Goal: Task Accomplishment & Management: Use online tool/utility

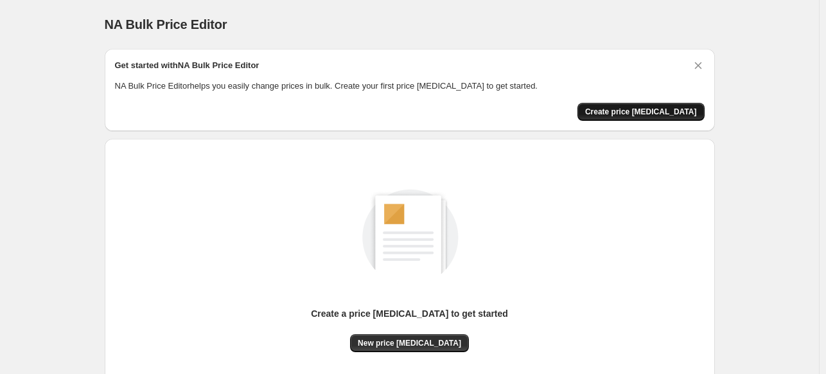
click at [632, 112] on span "Create price [MEDICAL_DATA]" at bounding box center [641, 112] width 112 height 10
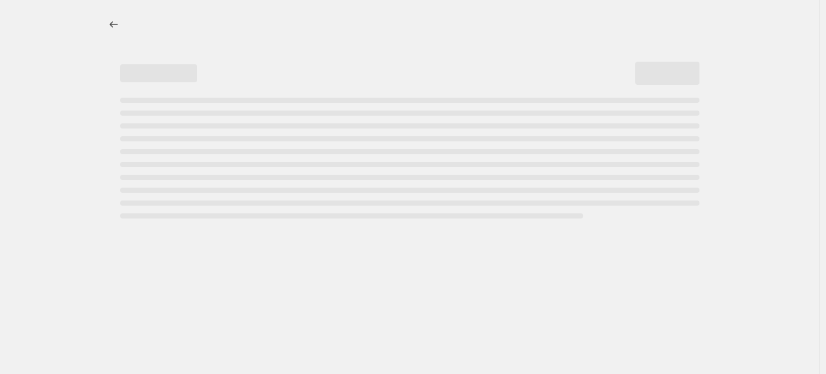
select select "percentage"
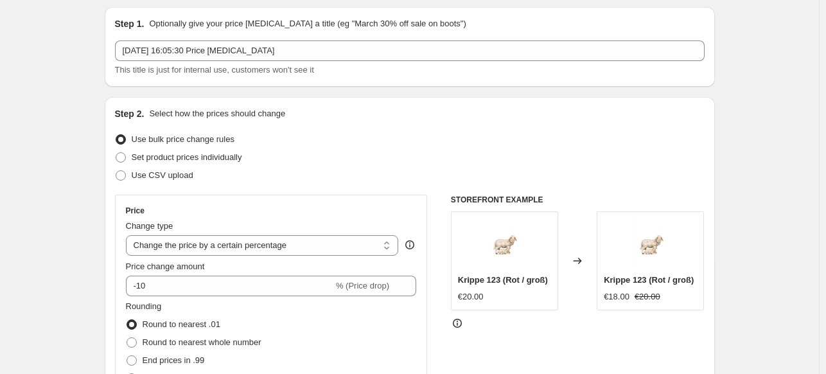
scroll to position [64, 0]
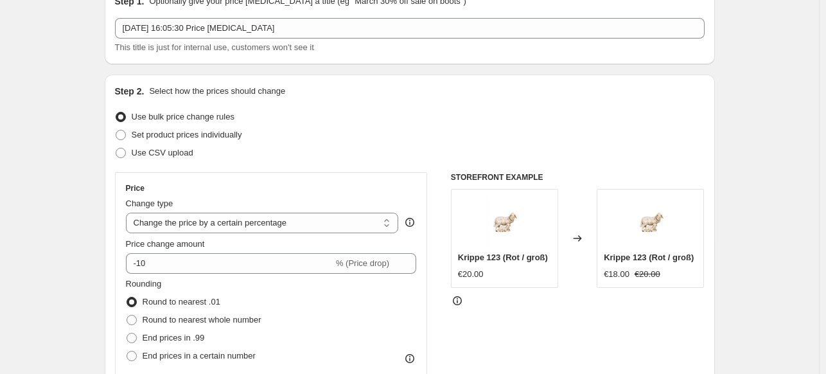
click at [296, 17] on div "Step 1. Optionally give your price [MEDICAL_DATA] a title (eg "March 30% off sa…" at bounding box center [410, 24] width 590 height 59
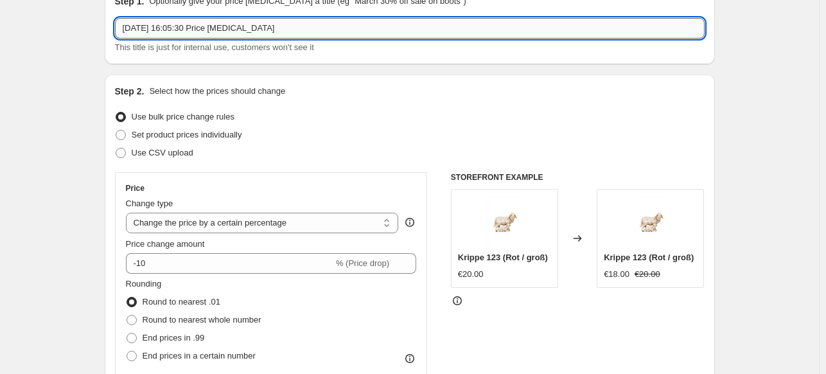
click at [296, 30] on input "[DATE] 16:05:30 Price [MEDICAL_DATA]" at bounding box center [410, 28] width 590 height 21
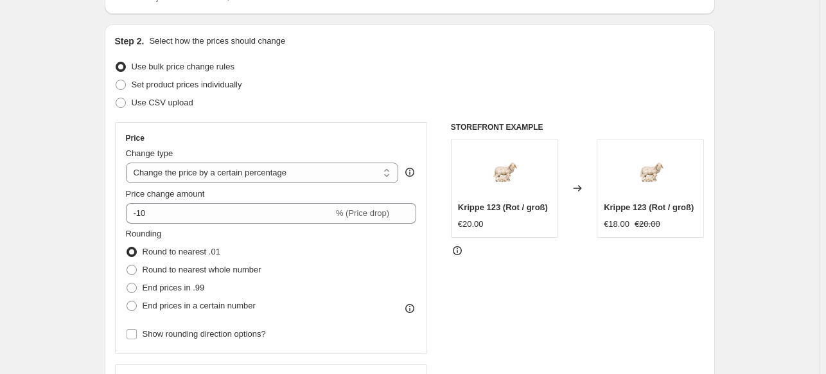
scroll to position [128, 0]
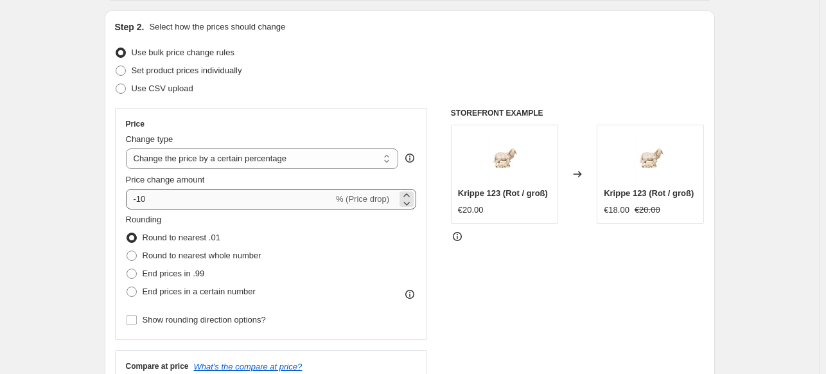
type input "Test 1"
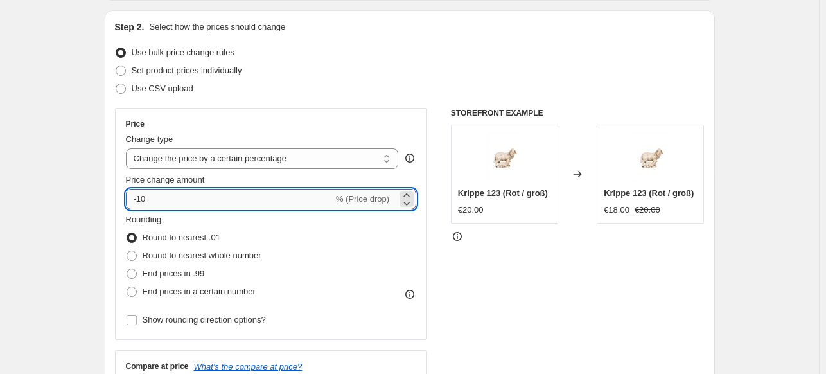
click at [140, 202] on input "-10" at bounding box center [229, 199] width 207 height 21
type input "10"
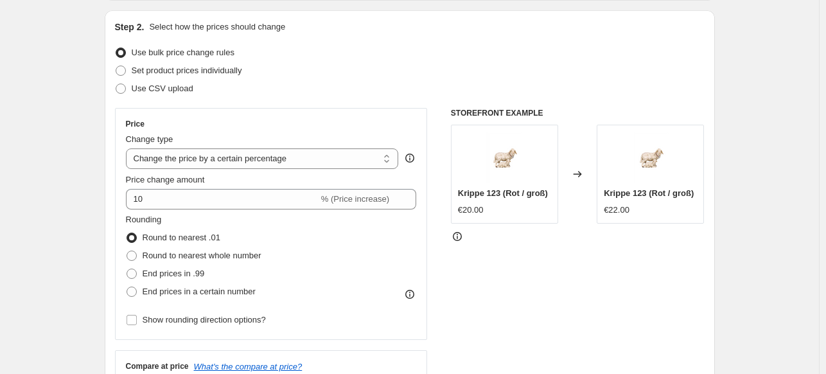
click at [372, 246] on div "Rounding Round to nearest .01 Round to nearest whole number End prices in .99 E…" at bounding box center [271, 256] width 291 height 87
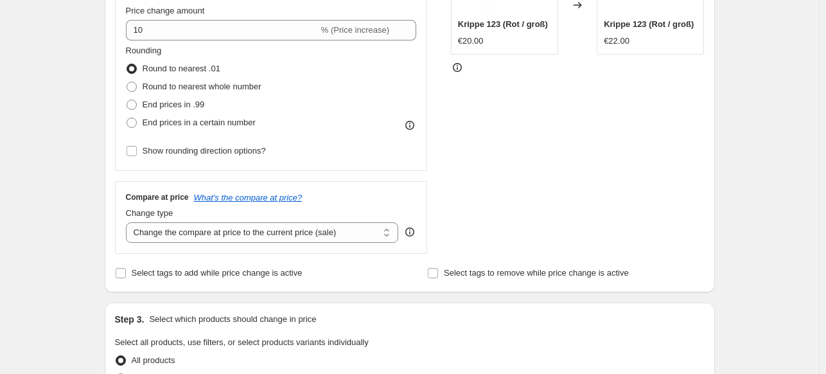
scroll to position [257, 0]
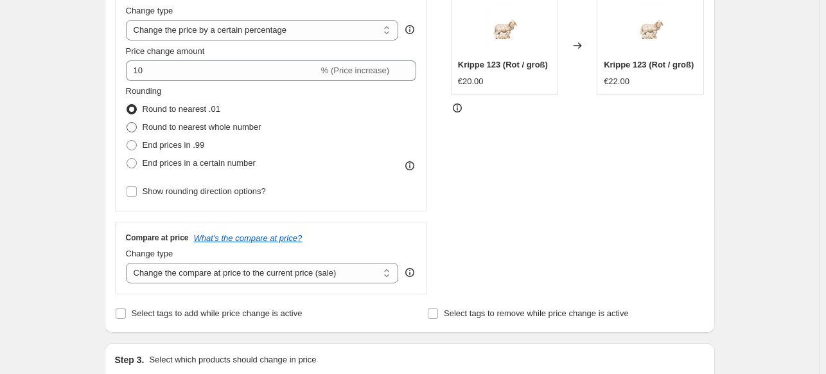
click at [218, 128] on span "Round to nearest whole number" at bounding box center [202, 127] width 119 height 10
click at [127, 123] on input "Round to nearest whole number" at bounding box center [127, 122] width 1 height 1
radio input "true"
click at [184, 146] on span "End prices in .99" at bounding box center [174, 145] width 62 height 10
click at [127, 141] on input "End prices in .99" at bounding box center [127, 140] width 1 height 1
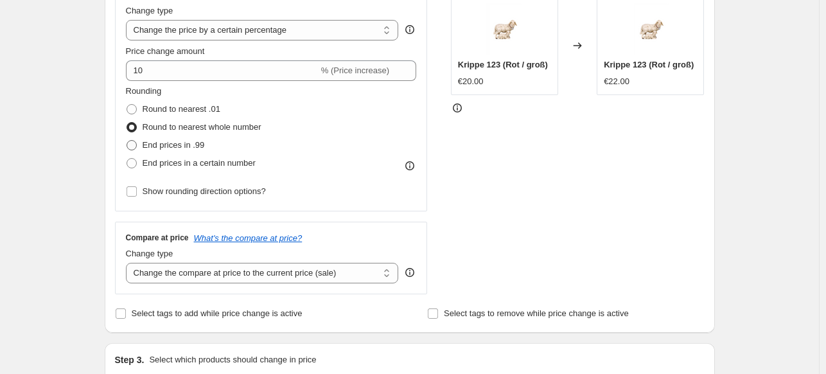
radio input "true"
click at [165, 112] on span "Round to nearest .01" at bounding box center [182, 109] width 78 height 10
click at [127, 105] on input "Round to nearest .01" at bounding box center [127, 104] width 1 height 1
radio input "true"
click at [168, 128] on span "Round to nearest whole number" at bounding box center [202, 127] width 119 height 10
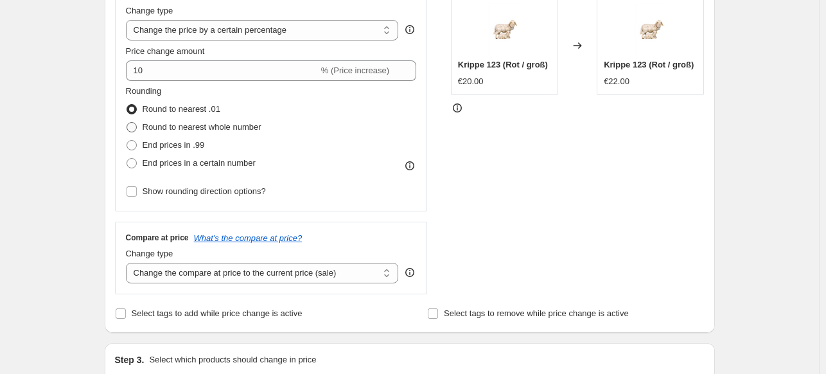
click at [127, 123] on input "Round to nearest whole number" at bounding box center [127, 122] width 1 height 1
radio input "true"
click at [167, 108] on span "Round to nearest .01" at bounding box center [182, 109] width 78 height 10
click at [127, 105] on input "Round to nearest .01" at bounding box center [127, 104] width 1 height 1
radio input "true"
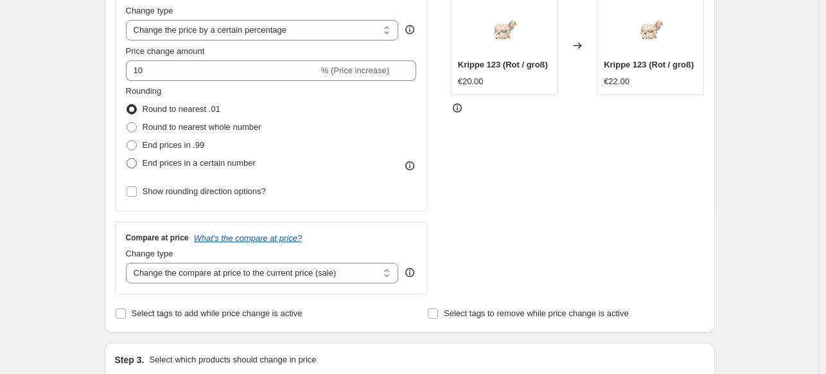
click at [182, 164] on span "End prices in a certain number" at bounding box center [199, 163] width 113 height 10
click at [127, 159] on input "End prices in a certain number" at bounding box center [127, 158] width 1 height 1
radio input "true"
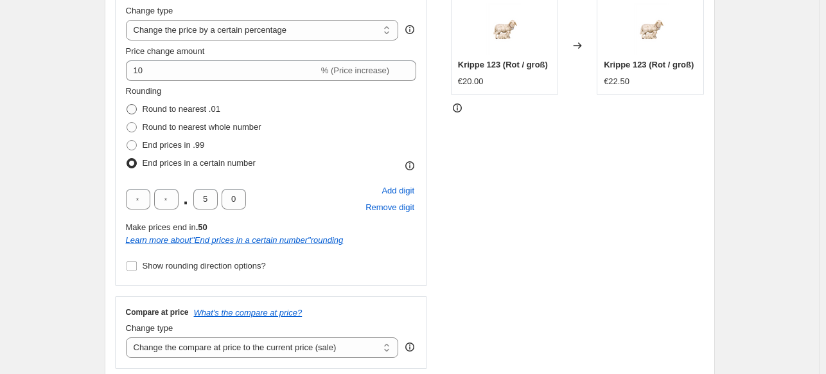
click at [166, 109] on span "Round to nearest .01" at bounding box center [182, 109] width 78 height 10
click at [127, 105] on input "Round to nearest .01" at bounding box center [127, 104] width 1 height 1
radio input "true"
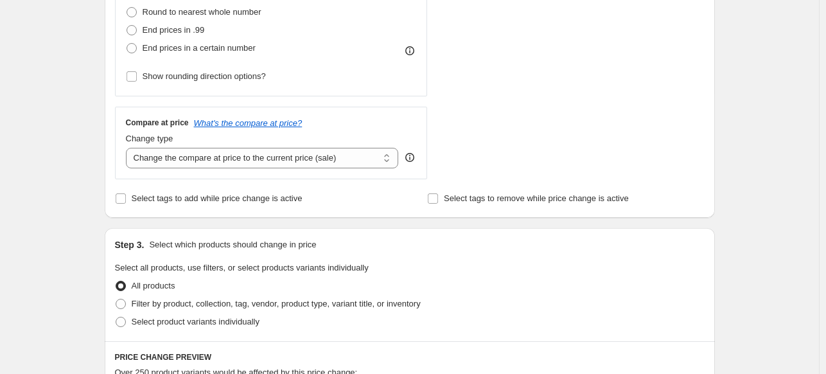
scroll to position [385, 0]
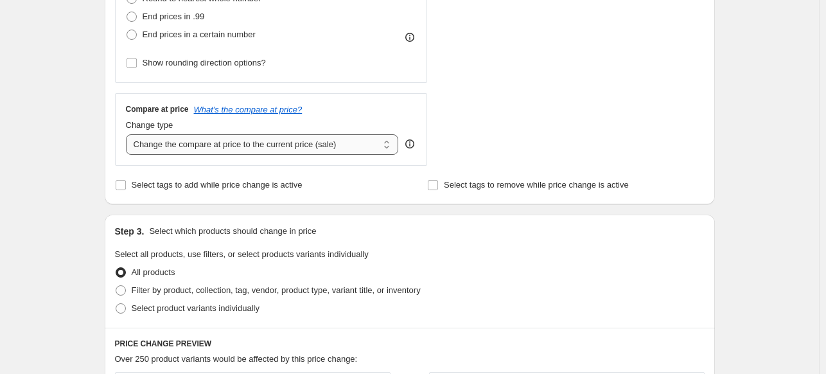
click at [316, 145] on select "Change the compare at price to the current price (sale) Change the compare at p…" at bounding box center [262, 144] width 273 height 21
click at [128, 134] on select "Change the compare at price to the current price (sale) Change the compare at p…" at bounding box center [262, 144] width 273 height 21
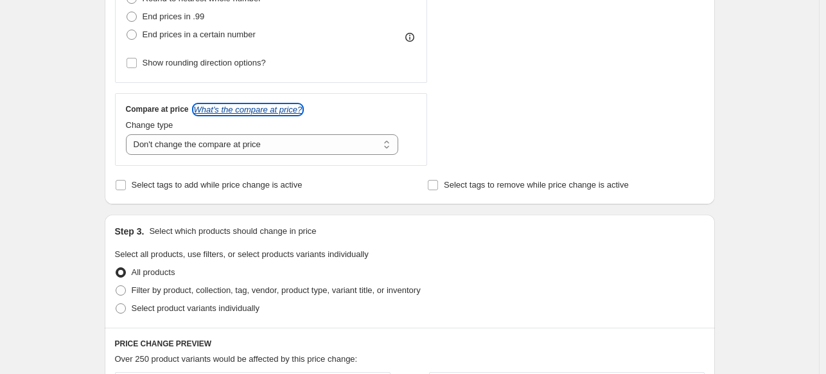
click at [263, 109] on icon "What's the compare at price?" at bounding box center [248, 110] width 109 height 10
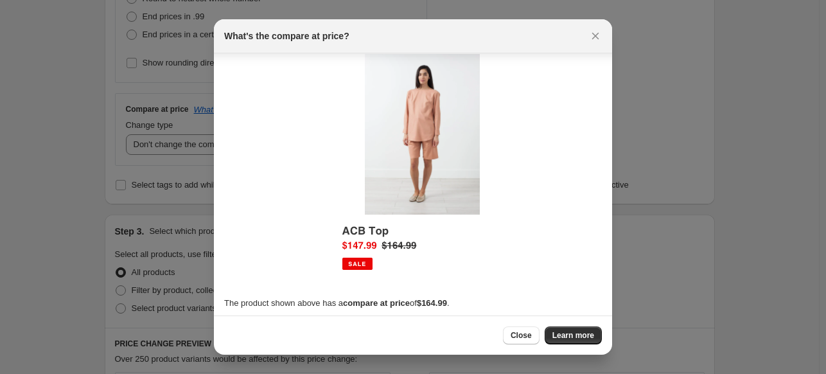
scroll to position [16, 0]
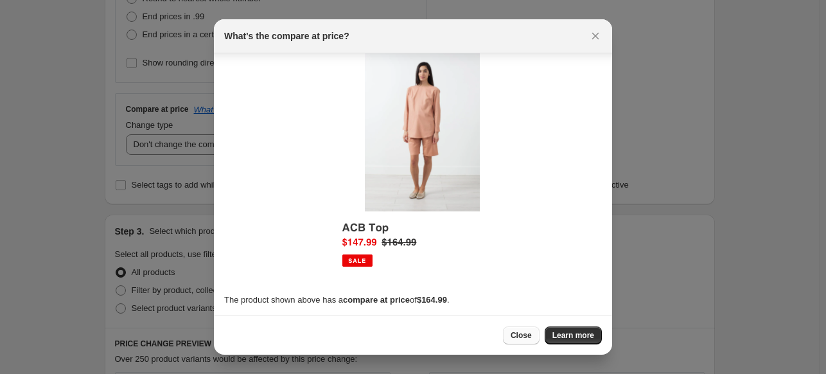
click at [524, 334] on span "Close" at bounding box center [521, 335] width 21 height 10
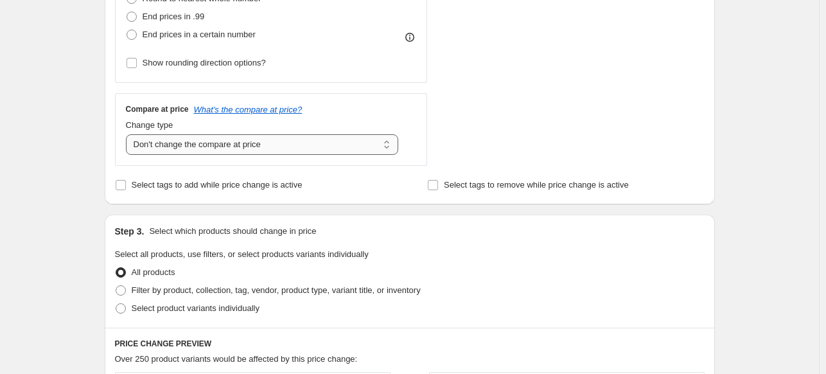
click at [224, 152] on select "Change the compare at price to the current price (sale) Change the compare at p…" at bounding box center [262, 144] width 273 height 21
select select "remove"
click at [128, 134] on select "Change the compare at price to the current price (sale) Change the compare at p…" at bounding box center [262, 144] width 273 height 21
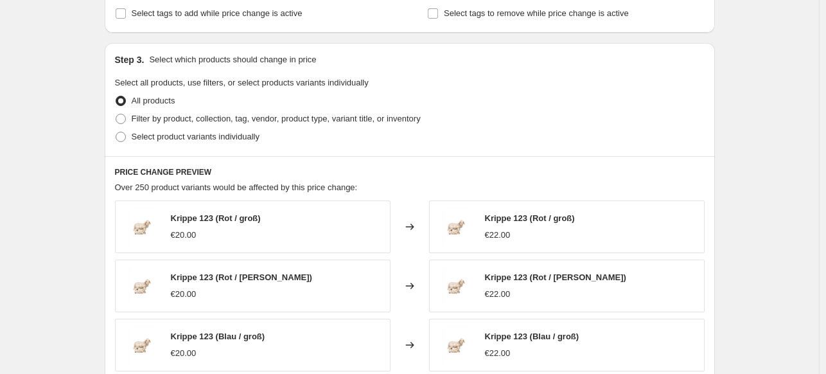
scroll to position [578, 0]
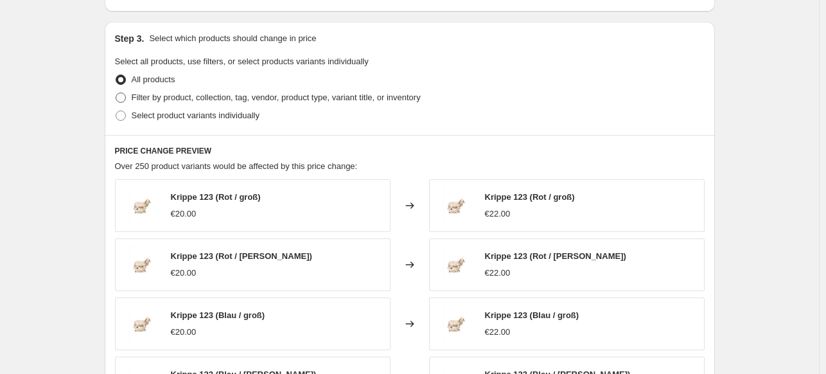
click at [181, 98] on span "Filter by product, collection, tag, vendor, product type, variant title, or inv…" at bounding box center [276, 98] width 289 height 10
click at [116, 93] on input "Filter by product, collection, tag, vendor, product type, variant title, or inv…" at bounding box center [116, 93] width 1 height 1
radio input "true"
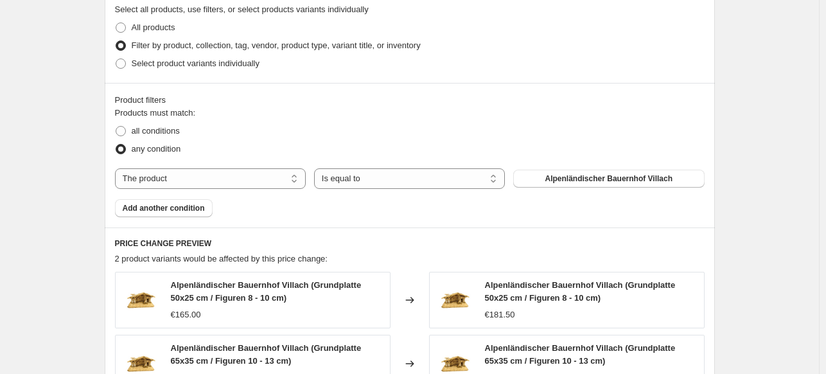
scroll to position [707, 0]
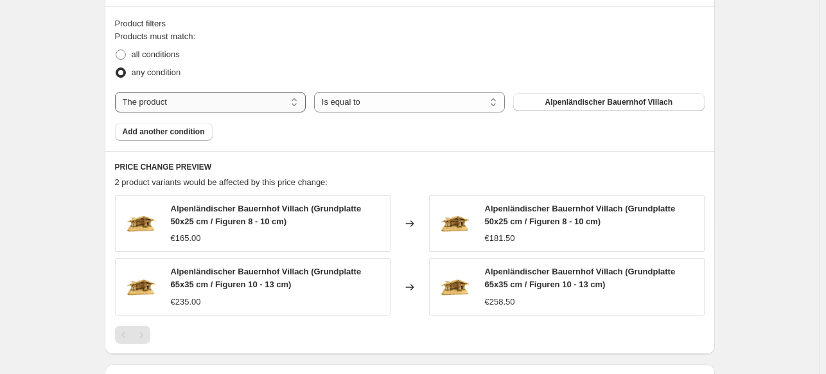
click at [256, 109] on select "The product The product's collection The product's tag The product's vendor The…" at bounding box center [210, 102] width 191 height 21
select select "collection"
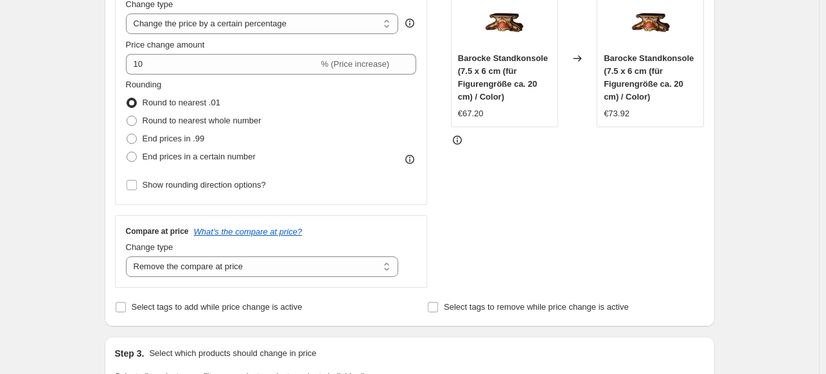
scroll to position [257, 0]
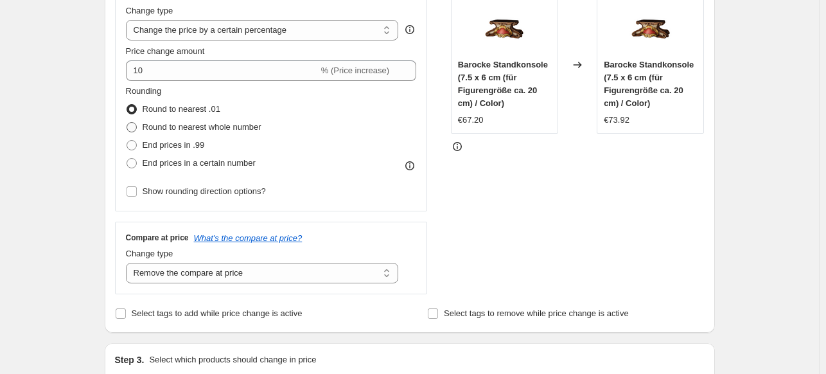
click at [217, 130] on span "Round to nearest whole number" at bounding box center [202, 127] width 119 height 10
click at [127, 123] on input "Round to nearest whole number" at bounding box center [127, 122] width 1 height 1
radio input "true"
click at [187, 195] on span "Show rounding direction options?" at bounding box center [204, 191] width 123 height 10
click at [137, 195] on input "Show rounding direction options?" at bounding box center [132, 191] width 10 height 10
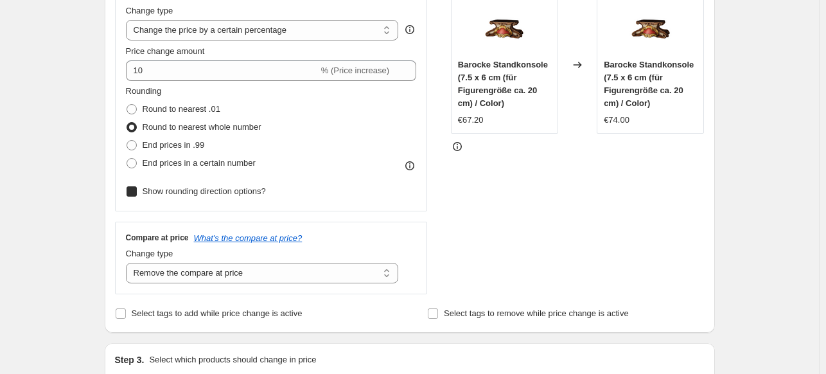
checkbox input "true"
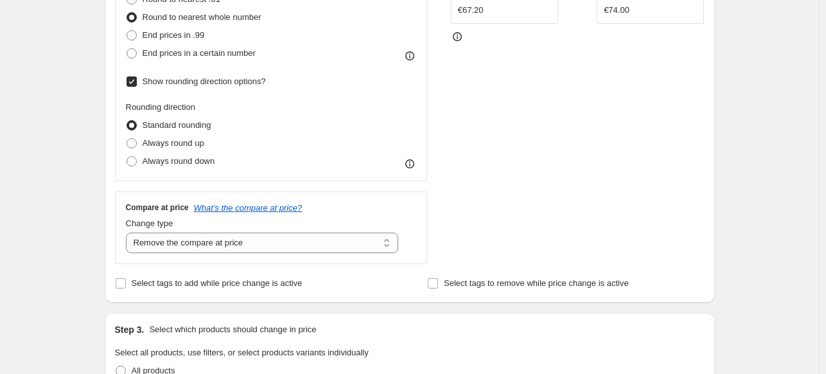
scroll to position [385, 0]
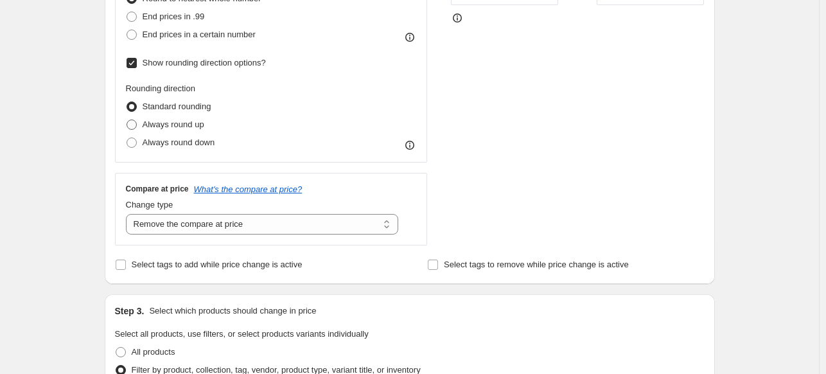
click at [180, 128] on span "Always round up" at bounding box center [174, 124] width 62 height 10
click at [127, 120] on input "Always round up" at bounding box center [127, 119] width 1 height 1
radio input "true"
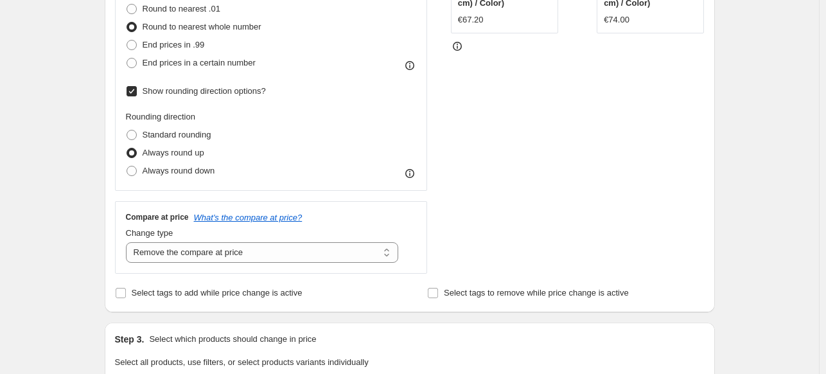
scroll to position [321, 0]
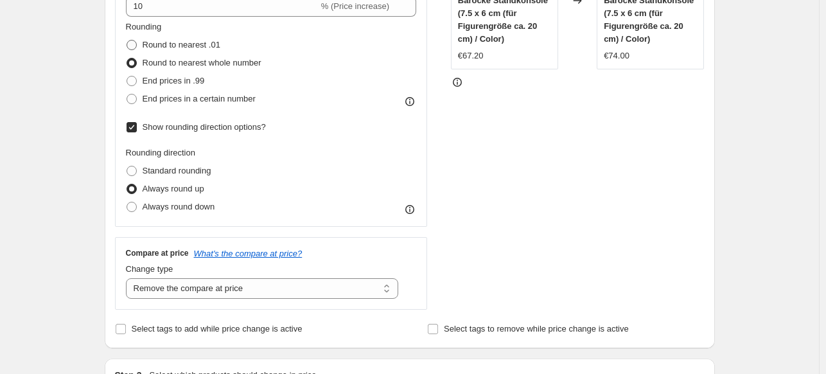
click at [191, 47] on span "Round to nearest .01" at bounding box center [182, 45] width 78 height 10
click at [127, 40] on input "Round to nearest .01" at bounding box center [127, 40] width 1 height 1
radio input "true"
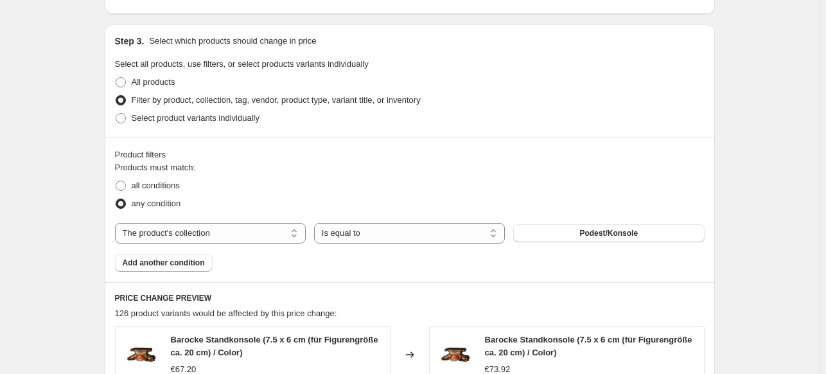
scroll to position [642, 0]
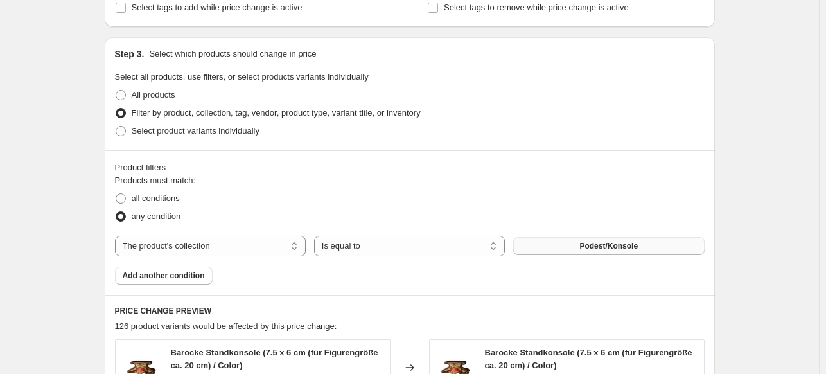
click at [554, 247] on button "Podest/Konsole" at bounding box center [608, 246] width 191 height 18
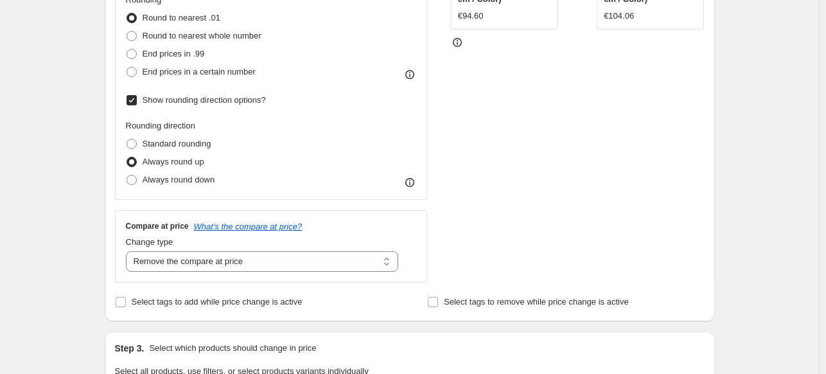
scroll to position [321, 0]
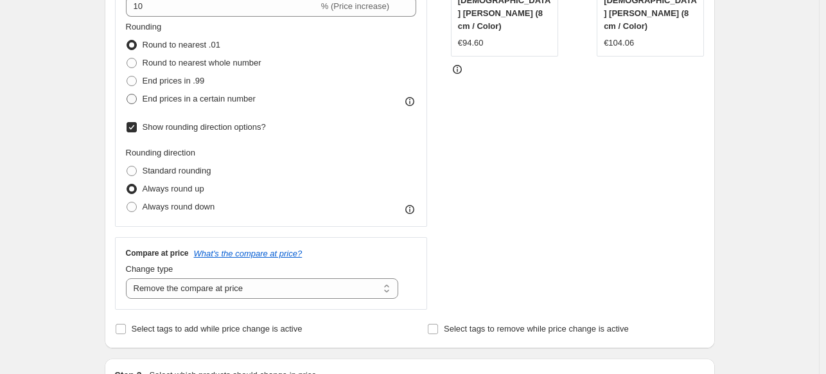
click at [199, 102] on span "End prices in a certain number" at bounding box center [199, 99] width 113 height 10
click at [127, 94] on input "End prices in a certain number" at bounding box center [127, 94] width 1 height 1
radio input "true"
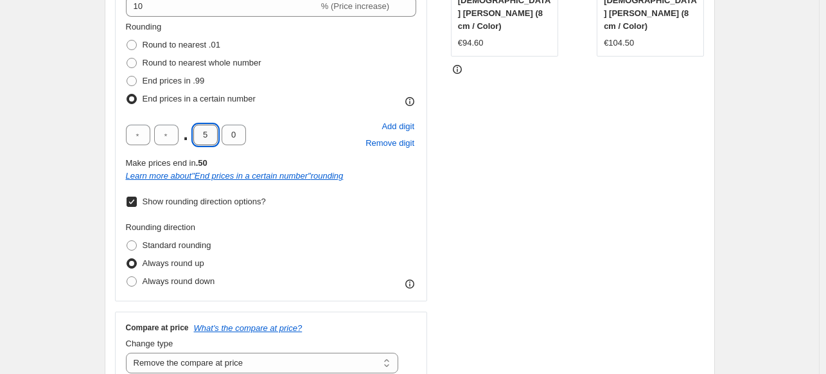
click at [211, 139] on input "5" at bounding box center [205, 135] width 24 height 21
type input "0"
click at [218, 141] on input "0" at bounding box center [205, 135] width 24 height 21
type input "9"
type input "0"
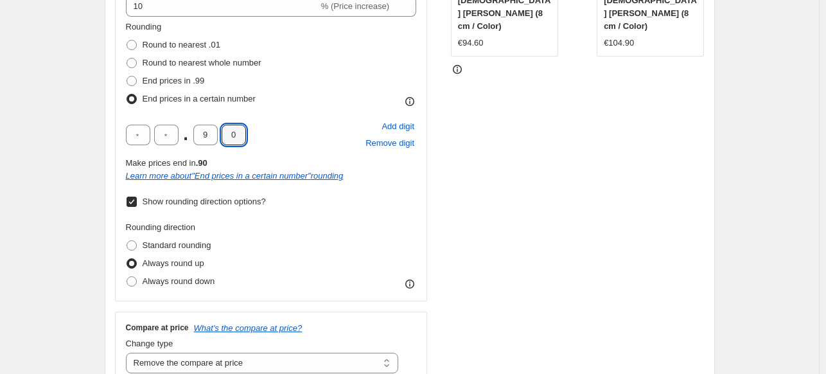
click at [277, 136] on div ". 9 0 Add digit Remove digit" at bounding box center [271, 134] width 291 height 33
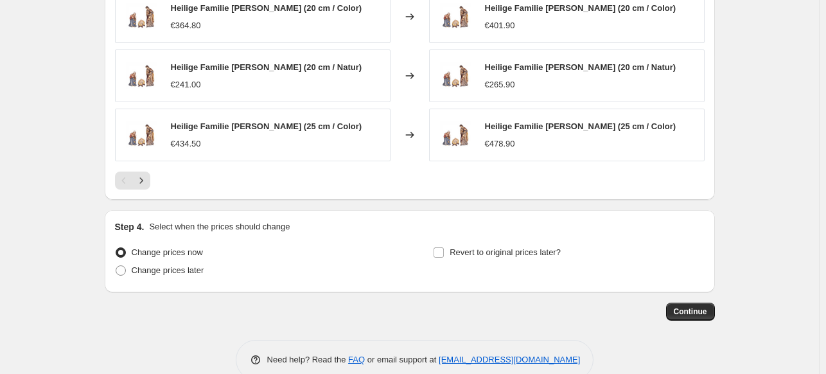
scroll to position [1208, 0]
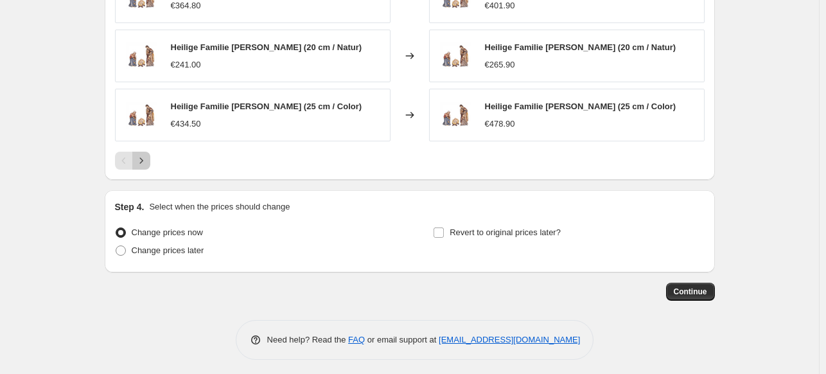
click at [148, 159] on icon "Next" at bounding box center [141, 160] width 13 height 13
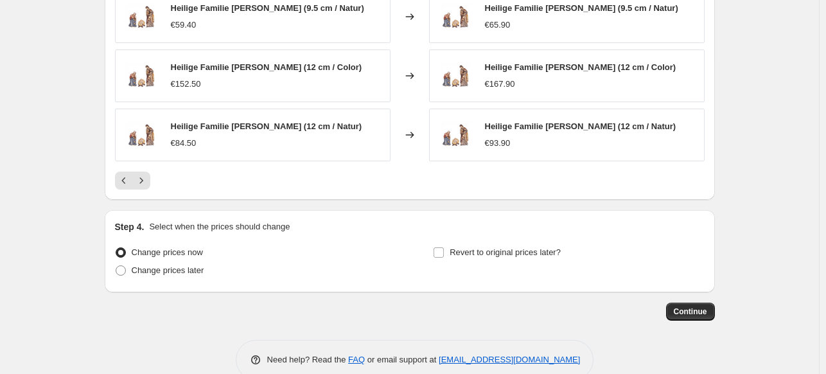
scroll to position [1143, 0]
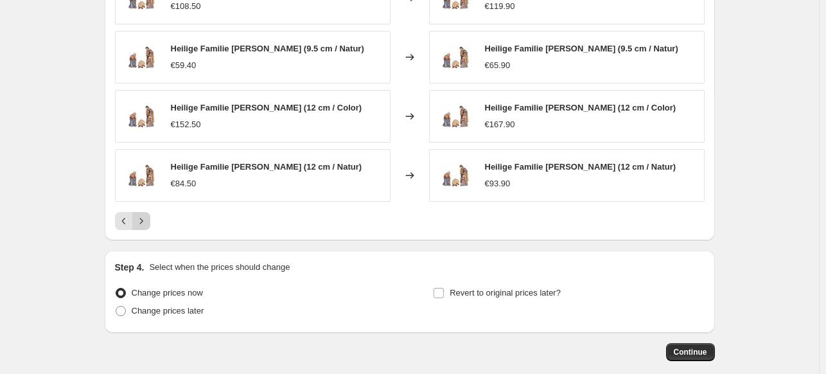
click at [147, 220] on icon "Next" at bounding box center [141, 221] width 13 height 13
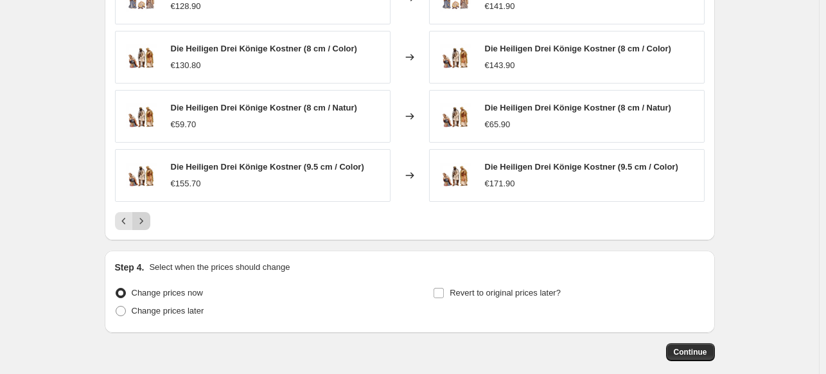
click at [147, 220] on icon "Next" at bounding box center [141, 221] width 13 height 13
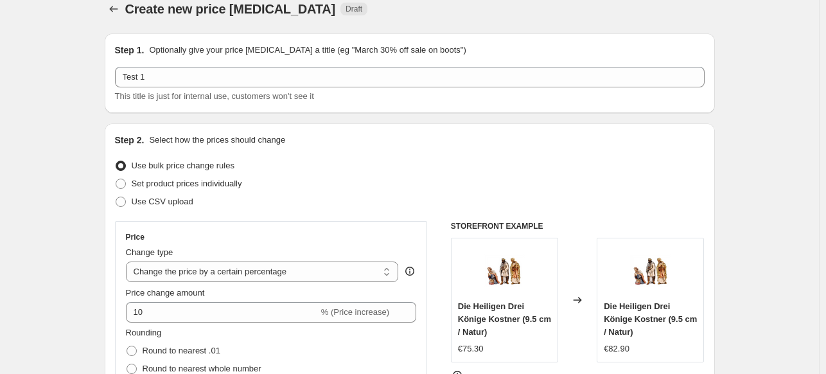
scroll to position [0, 0]
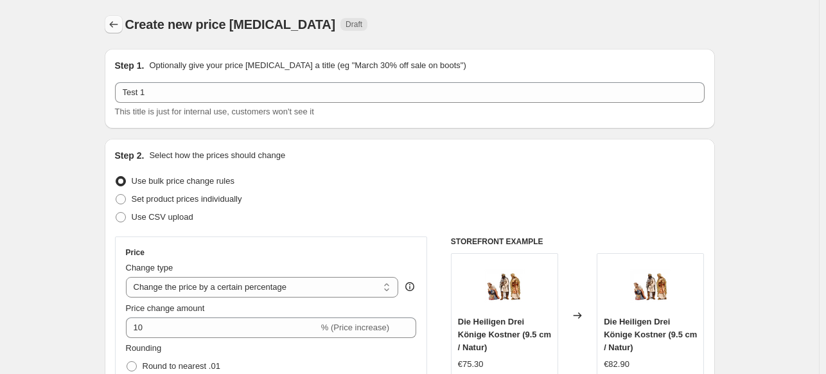
click at [123, 26] on button "Price change jobs" at bounding box center [114, 24] width 18 height 18
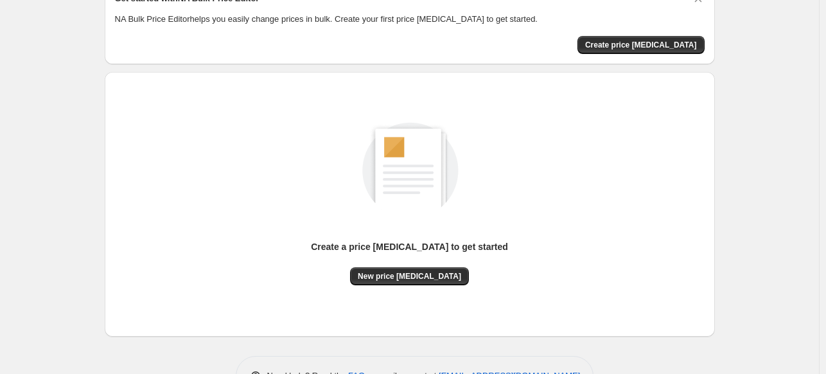
scroll to position [107, 0]
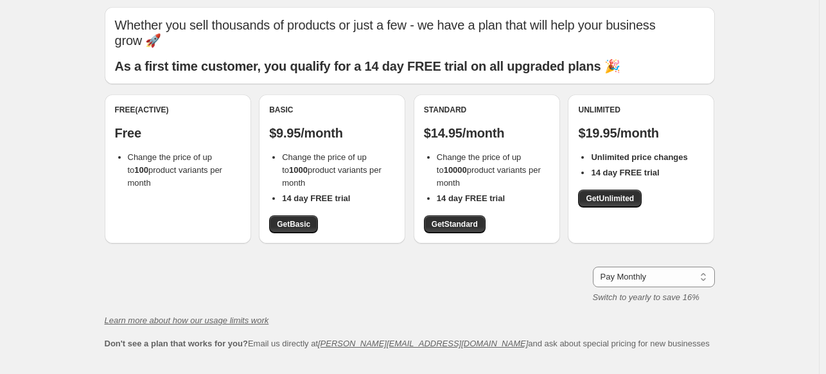
scroll to position [64, 0]
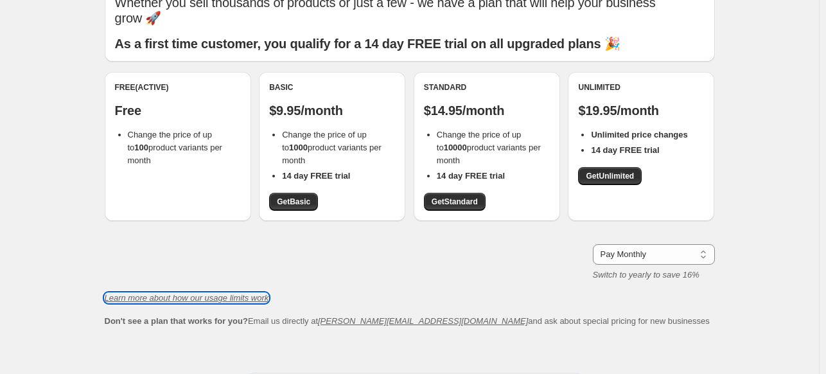
click at [207, 297] on icon "Learn more about how our usage limits work" at bounding box center [187, 298] width 164 height 10
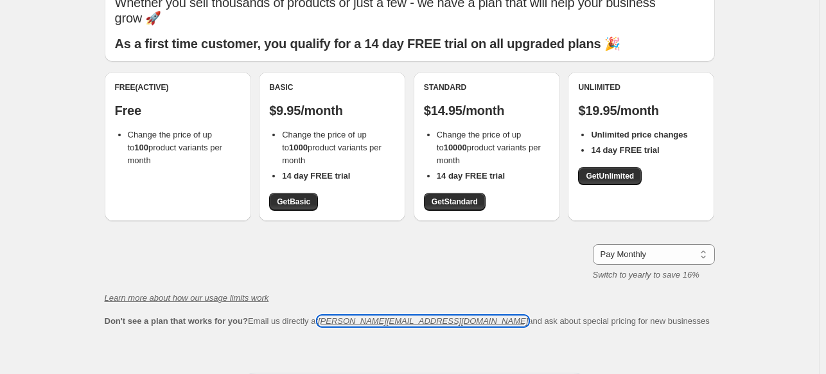
click at [376, 321] on icon "[PERSON_NAME][EMAIL_ADDRESS][DOMAIN_NAME]" at bounding box center [423, 321] width 210 height 10
click at [373, 316] on icon "[PERSON_NAME][EMAIL_ADDRESS][DOMAIN_NAME]" at bounding box center [423, 321] width 210 height 10
drag, startPoint x: 404, startPoint y: 322, endPoint x: 324, endPoint y: 322, distance: 80.3
click at [324, 322] on span "Don't see a plan that works for you? Email us directly at [PERSON_NAME][EMAIL_A…" at bounding box center [407, 321] width 605 height 10
copy icon "[PERSON_NAME][EMAIL_ADDRESS][DOMAIN_NAME]"
